Goal: Task Accomplishment & Management: Use online tool/utility

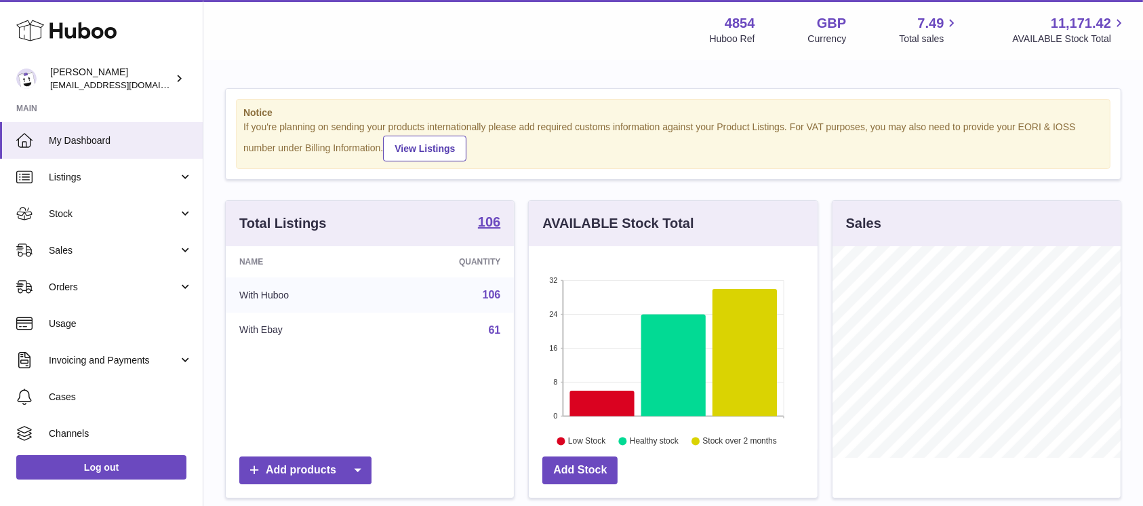
scroll to position [212, 288]
click at [168, 247] on span "Sales" at bounding box center [114, 250] width 130 height 13
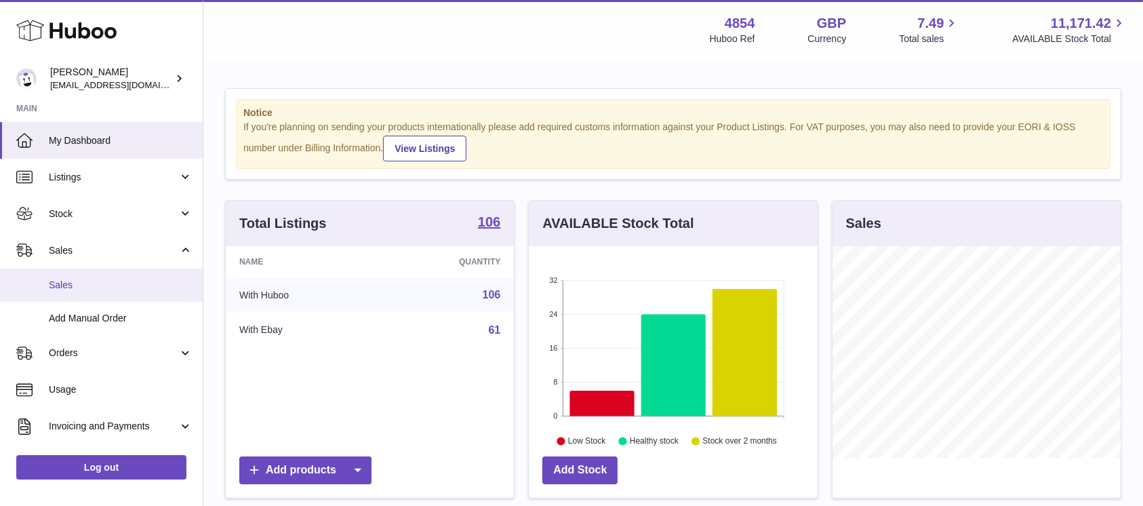
click at [113, 292] on link "Sales" at bounding box center [101, 285] width 203 height 33
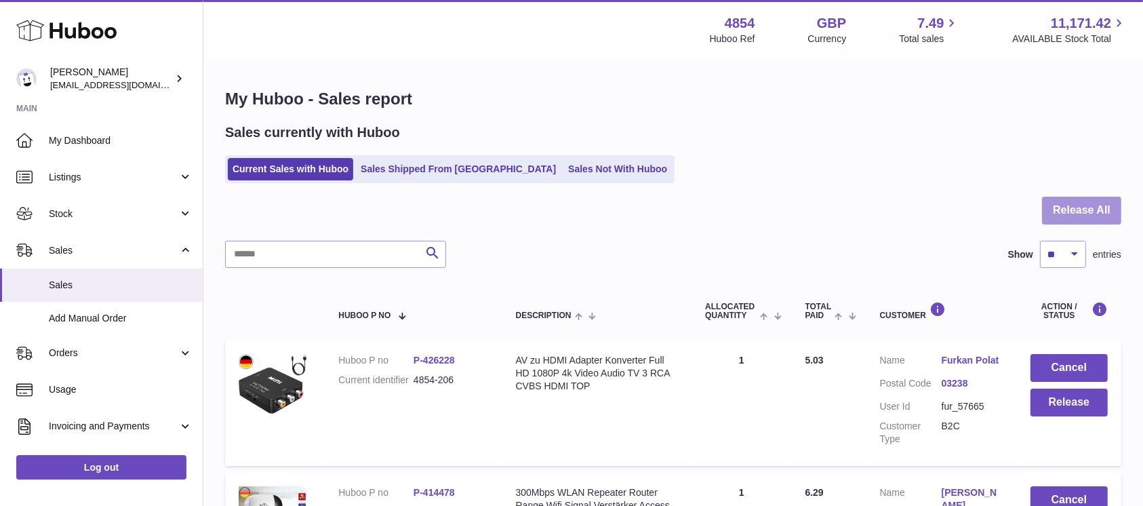
click at [1067, 214] on button "Release All" at bounding box center [1081, 211] width 79 height 28
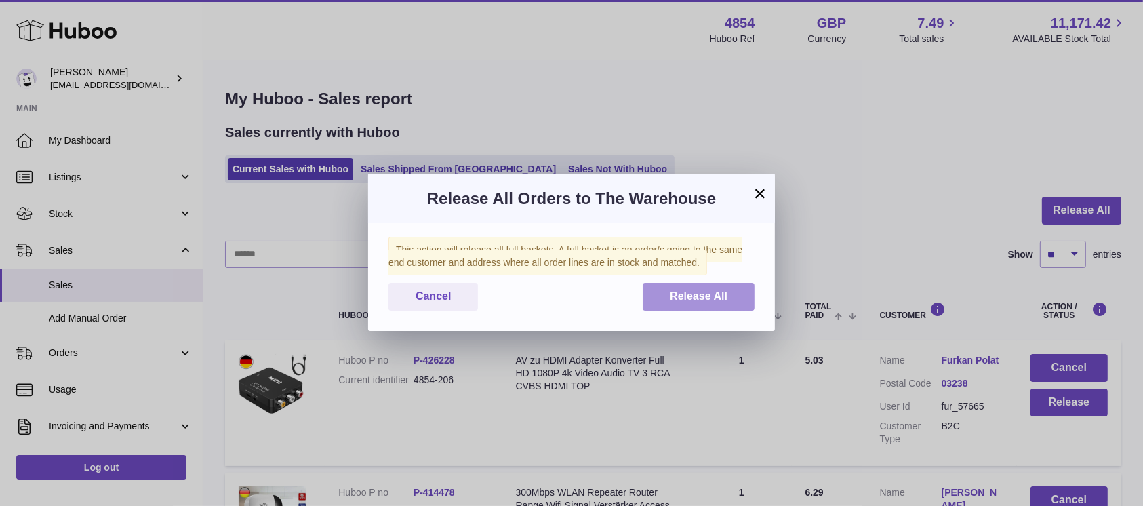
click at [732, 307] on button "Release All" at bounding box center [699, 297] width 112 height 28
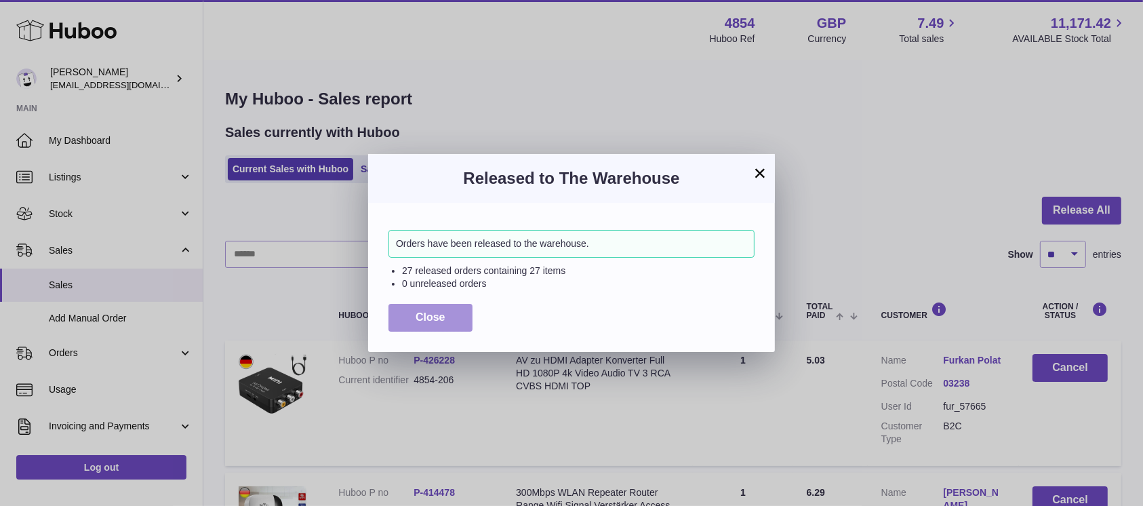
click at [445, 315] on span "Close" at bounding box center [431, 317] width 30 height 12
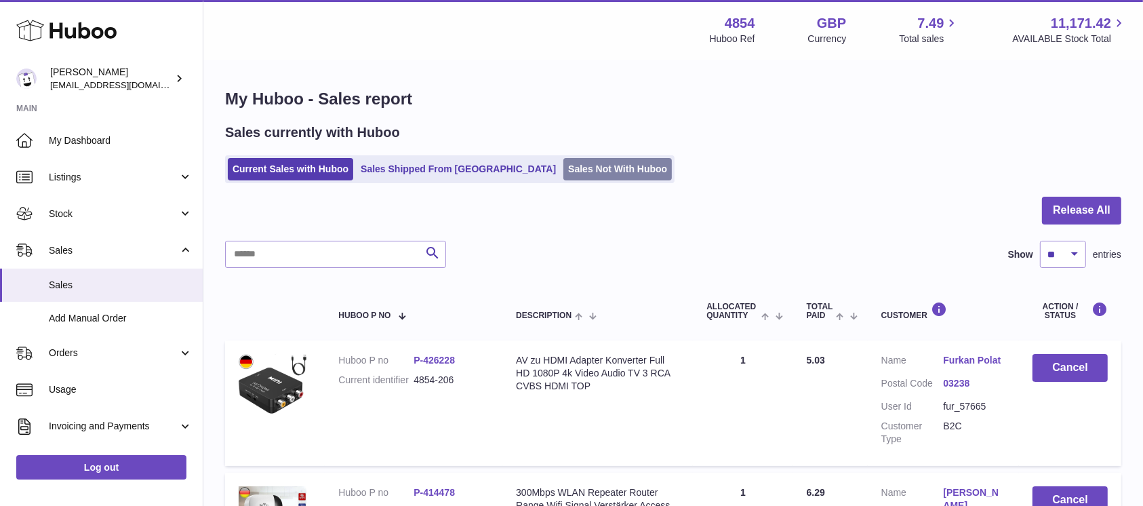
click at [574, 168] on link "Sales Not With Huboo" at bounding box center [618, 169] width 109 height 22
